Goal: Use online tool/utility: Utilize a website feature to perform a specific function

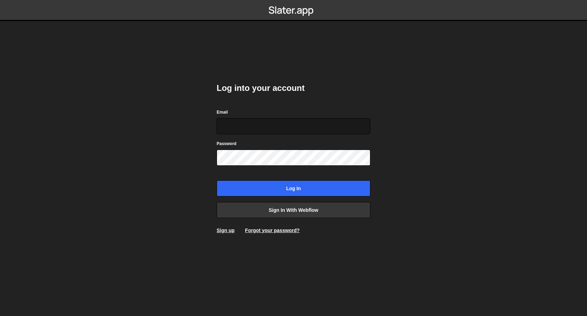
click at [307, 127] on input "Email" at bounding box center [294, 126] width 154 height 16
type input "digital@walkerdunlop.com"
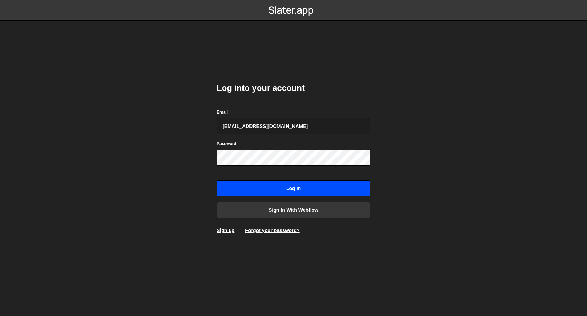
click at [322, 189] on input "Log in" at bounding box center [294, 188] width 154 height 16
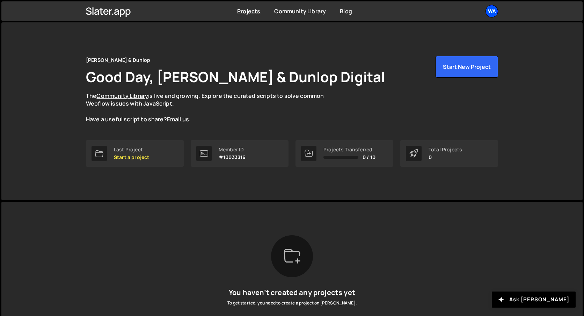
click at [487, 12] on div "Wa" at bounding box center [492, 11] width 13 height 13
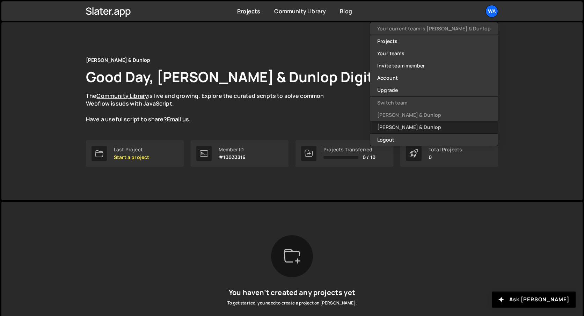
click at [421, 125] on link "[PERSON_NAME] & Dunlop" at bounding box center [434, 127] width 128 height 12
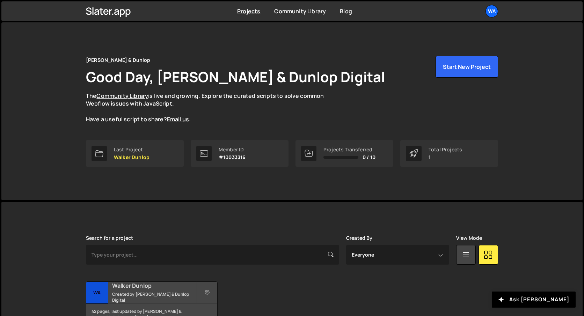
click at [153, 289] on h2 "Walker Dunlop" at bounding box center [154, 286] width 84 height 8
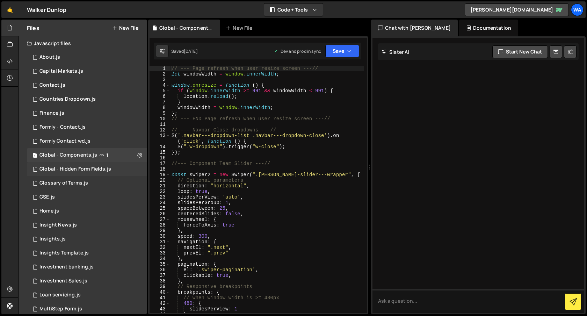
click at [76, 168] on div "Global - Hidden Form Fields.js" at bounding box center [75, 169] width 72 height 6
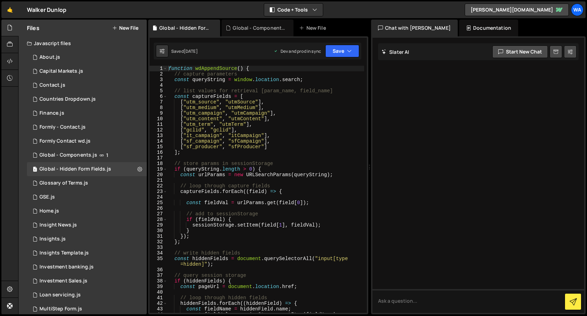
click at [274, 145] on div "function wdAppendSource ( ) { // capture parameters const queryString = window …" at bounding box center [265, 195] width 197 height 258
type textarea "["sf_producer", "sfProducer"],"
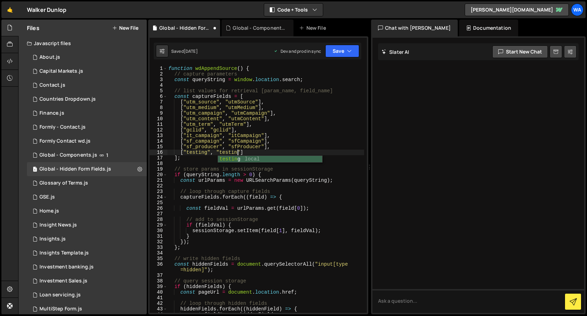
scroll to position [0, 5]
type textarea "["testing", "testing"]"
click at [346, 50] on button "Save" at bounding box center [342, 51] width 34 height 13
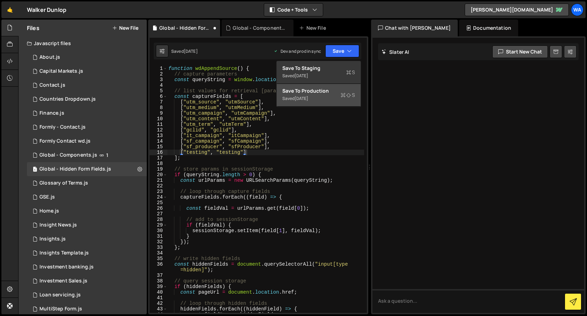
click at [329, 93] on div "Save to Production S" at bounding box center [318, 90] width 73 height 7
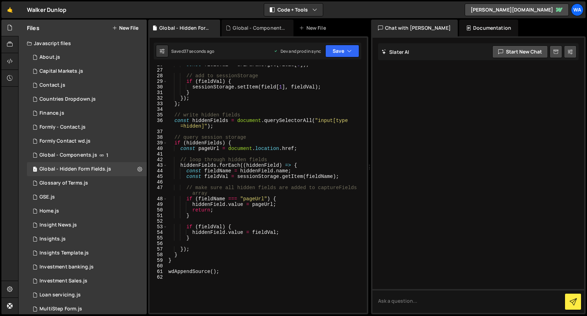
scroll to position [143, 0]
